Goal: Task Accomplishment & Management: Manage account settings

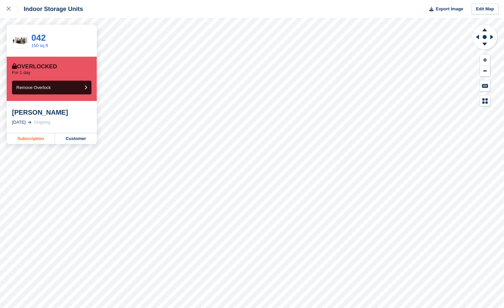
click at [30, 140] on link "Subscription" at bounding box center [31, 138] width 48 height 11
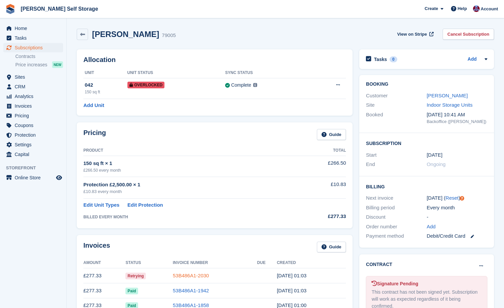
click at [177, 274] on link "53B486A1-2030" at bounding box center [191, 276] width 36 height 6
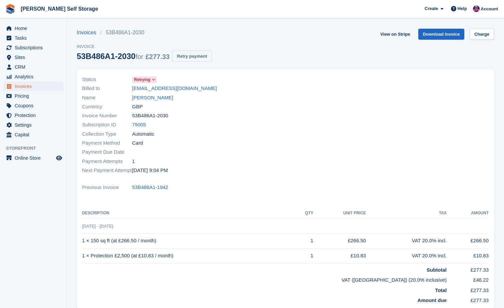
click at [194, 52] on button "Retry payment" at bounding box center [191, 56] width 39 height 11
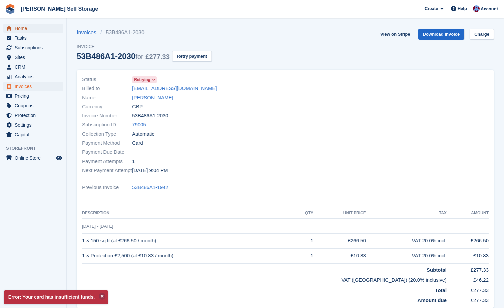
click at [18, 29] on span "Home" at bounding box center [35, 28] width 40 height 9
